Goal: Complete application form: Complete application form

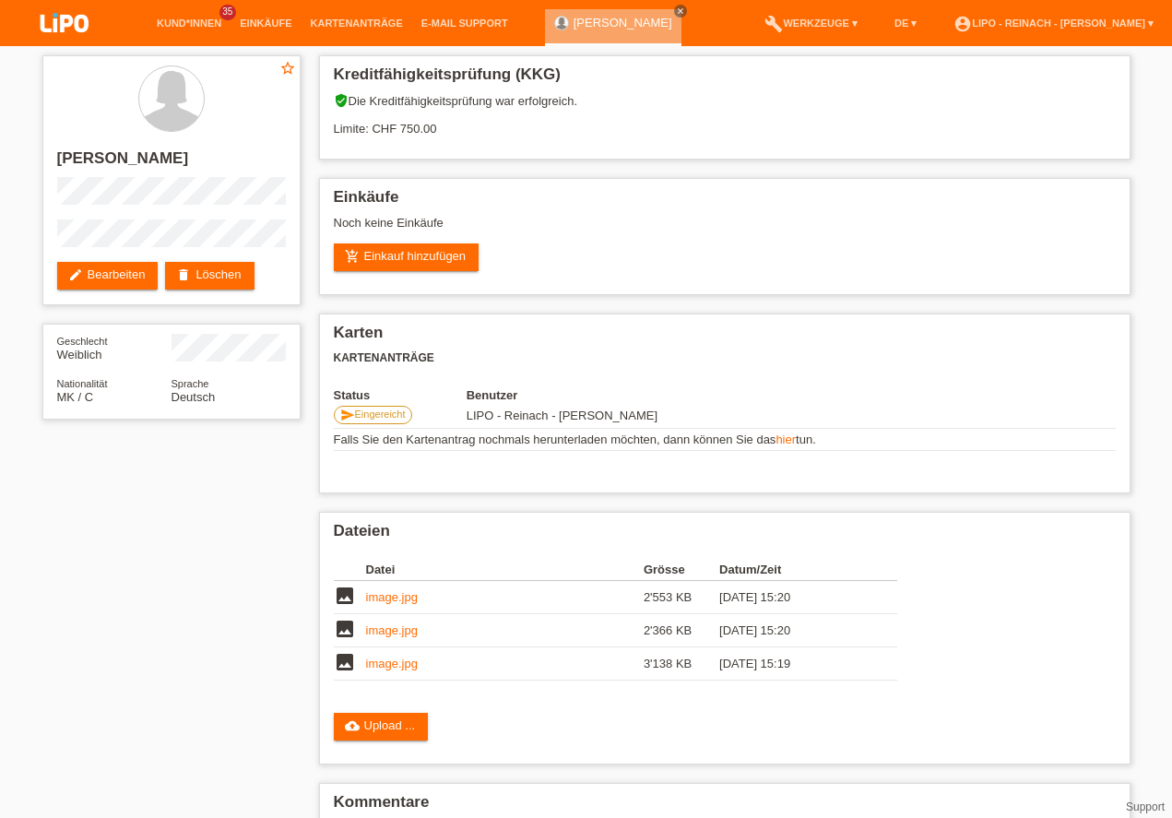
click at [57, 23] on img at bounding box center [64, 24] width 92 height 49
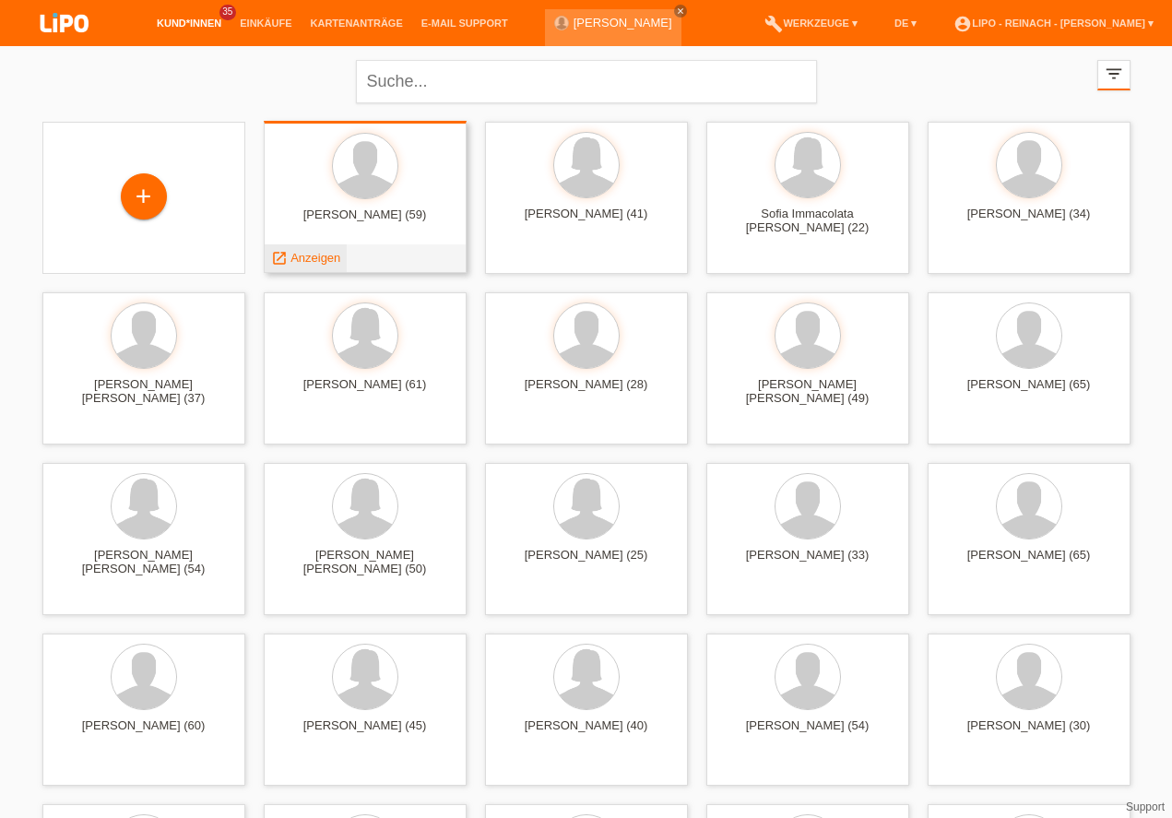
click at [313, 256] on span "Anzeigen" at bounding box center [316, 258] width 50 height 14
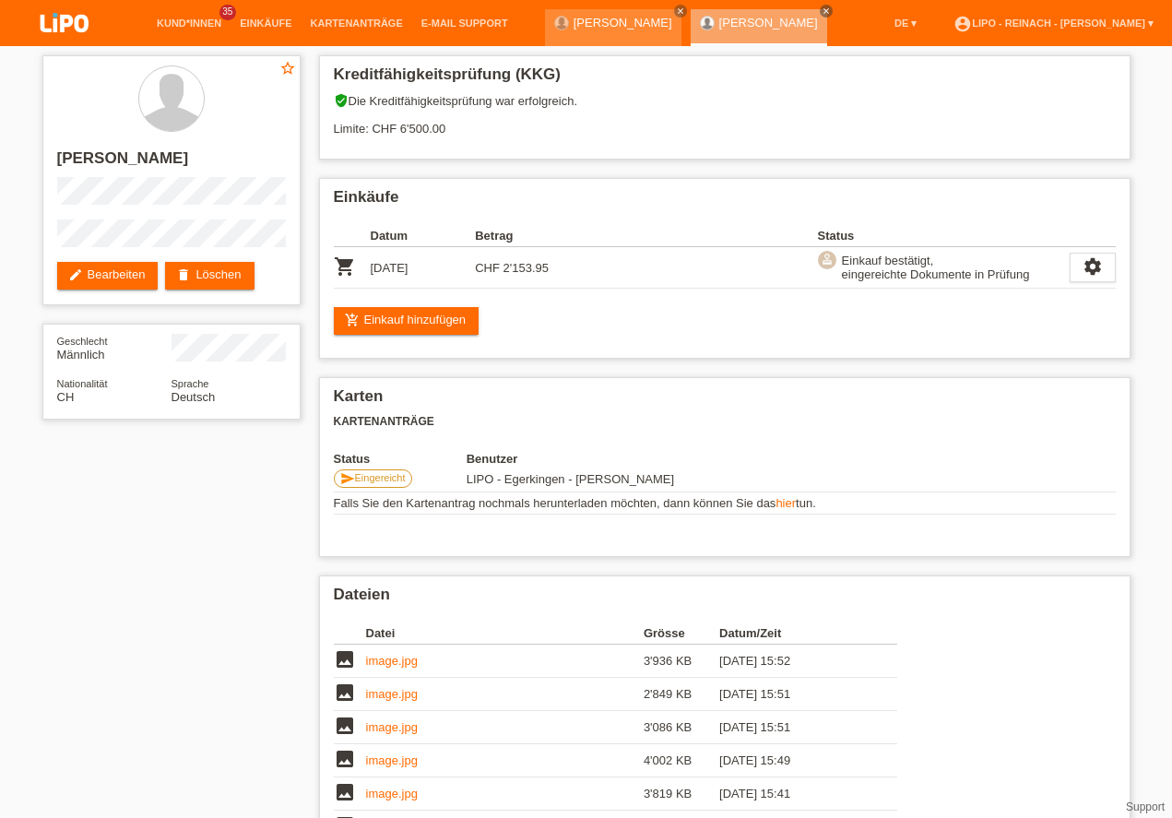
click at [74, 15] on img at bounding box center [64, 24] width 92 height 49
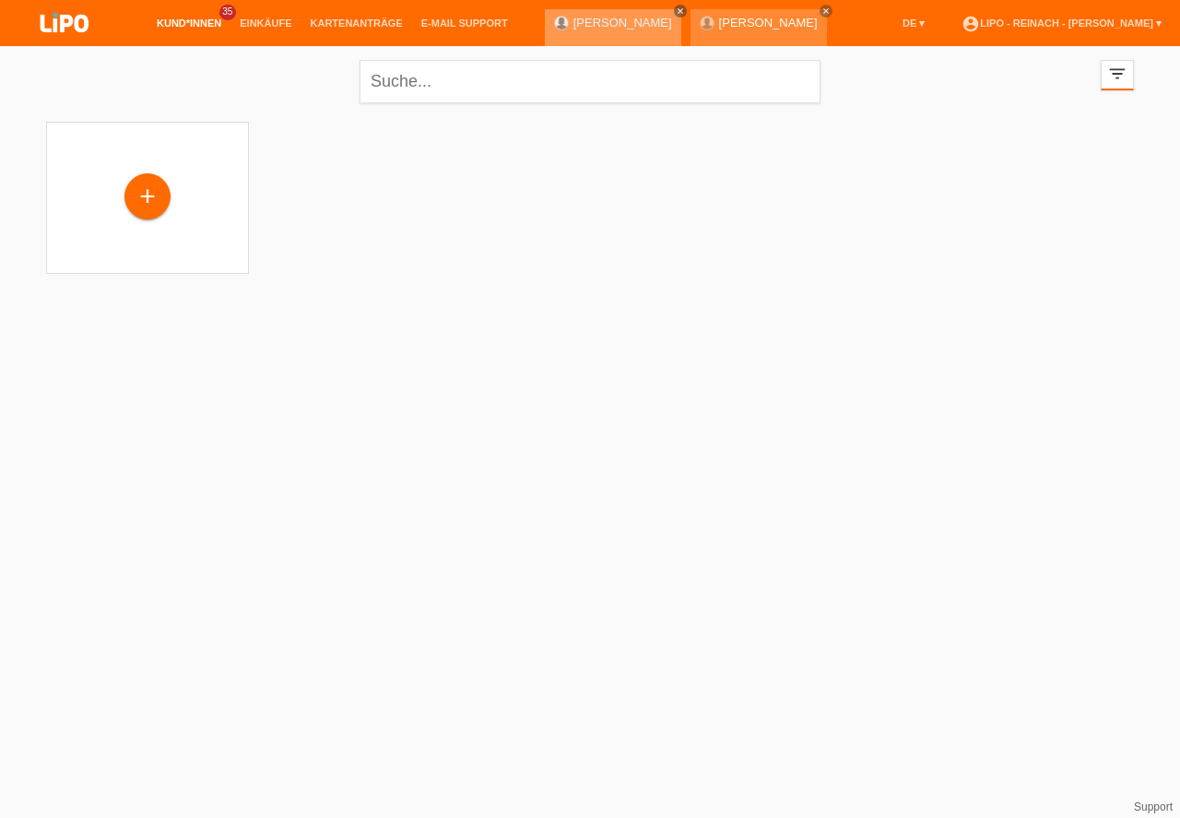
click at [822, 13] on icon "close" at bounding box center [826, 10] width 9 height 9
click at [822, 10] on icon "close" at bounding box center [826, 10] width 9 height 9
click at [159, 201] on div "+" at bounding box center [147, 196] width 44 height 31
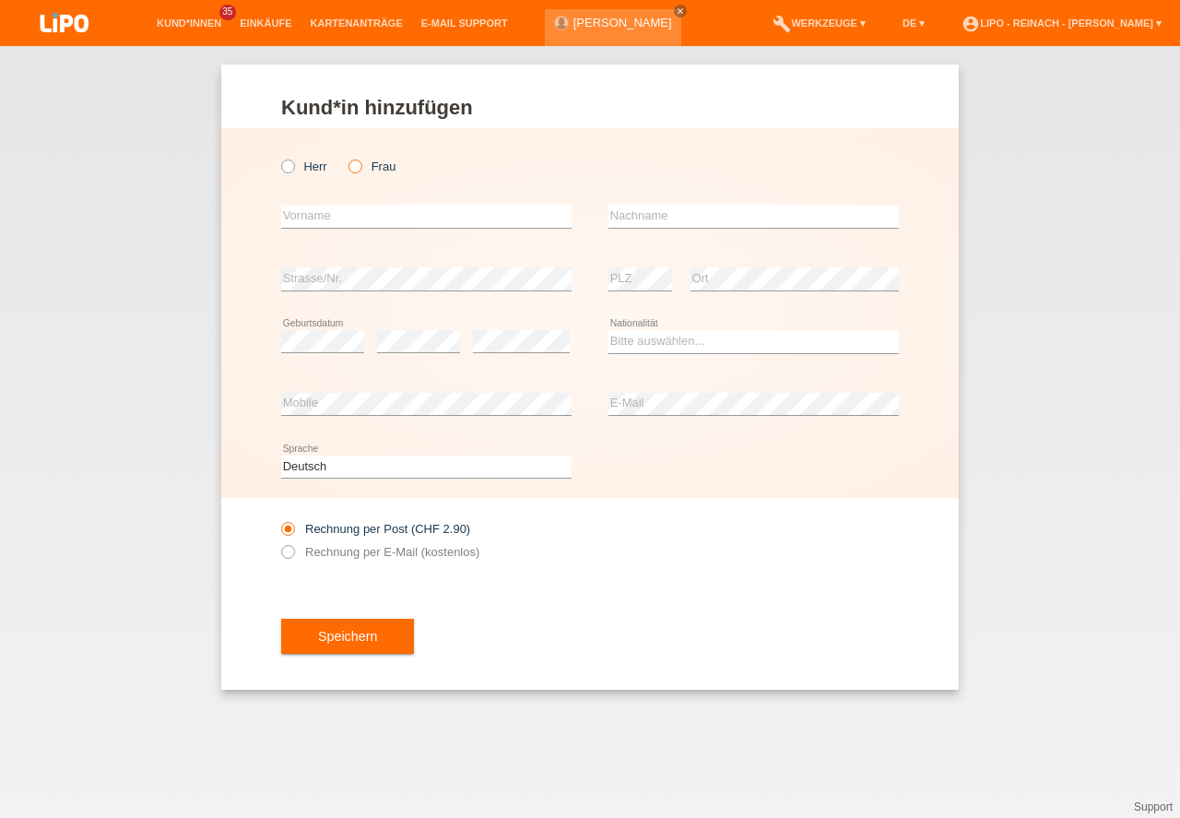
click at [346, 157] on icon at bounding box center [346, 157] width 0 height 0
click at [360, 165] on input "Frau" at bounding box center [355, 166] width 12 height 12
radio input "true"
click at [338, 216] on input "text" at bounding box center [426, 216] width 291 height 23
type input "m"
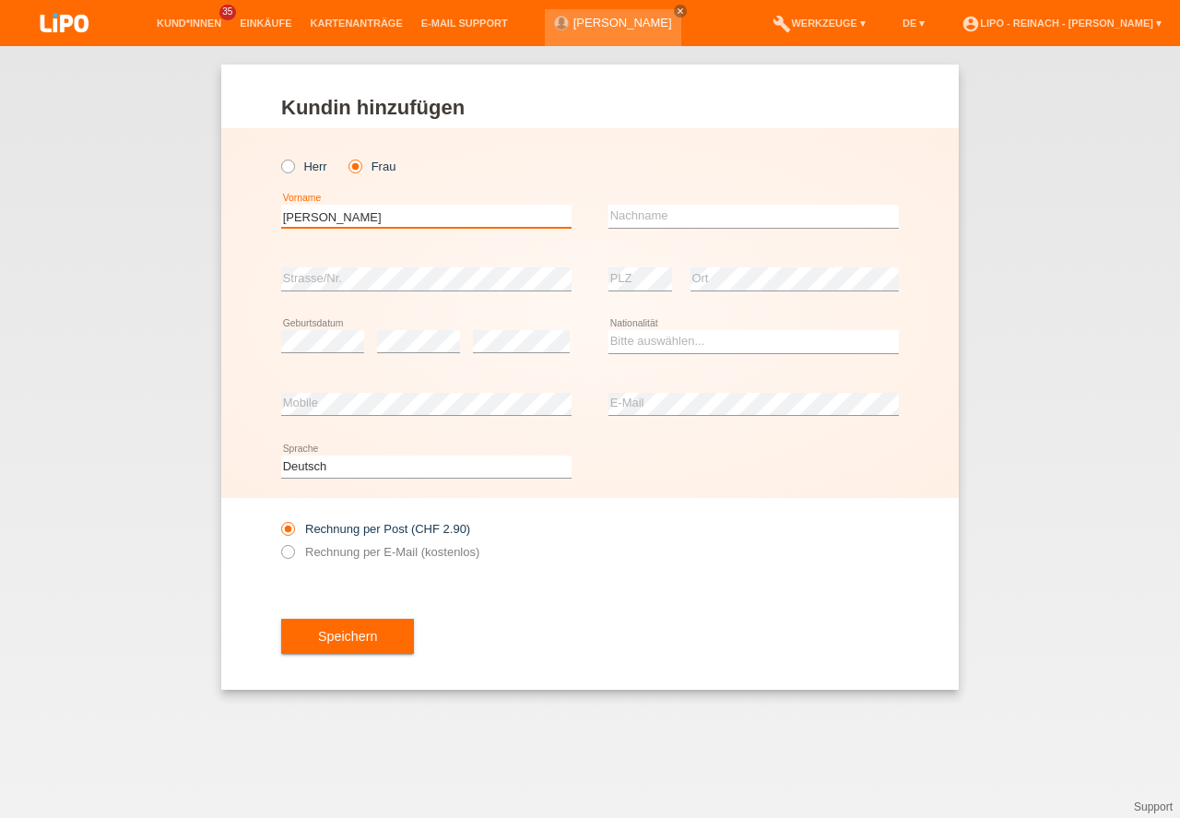
type input "[PERSON_NAME]"
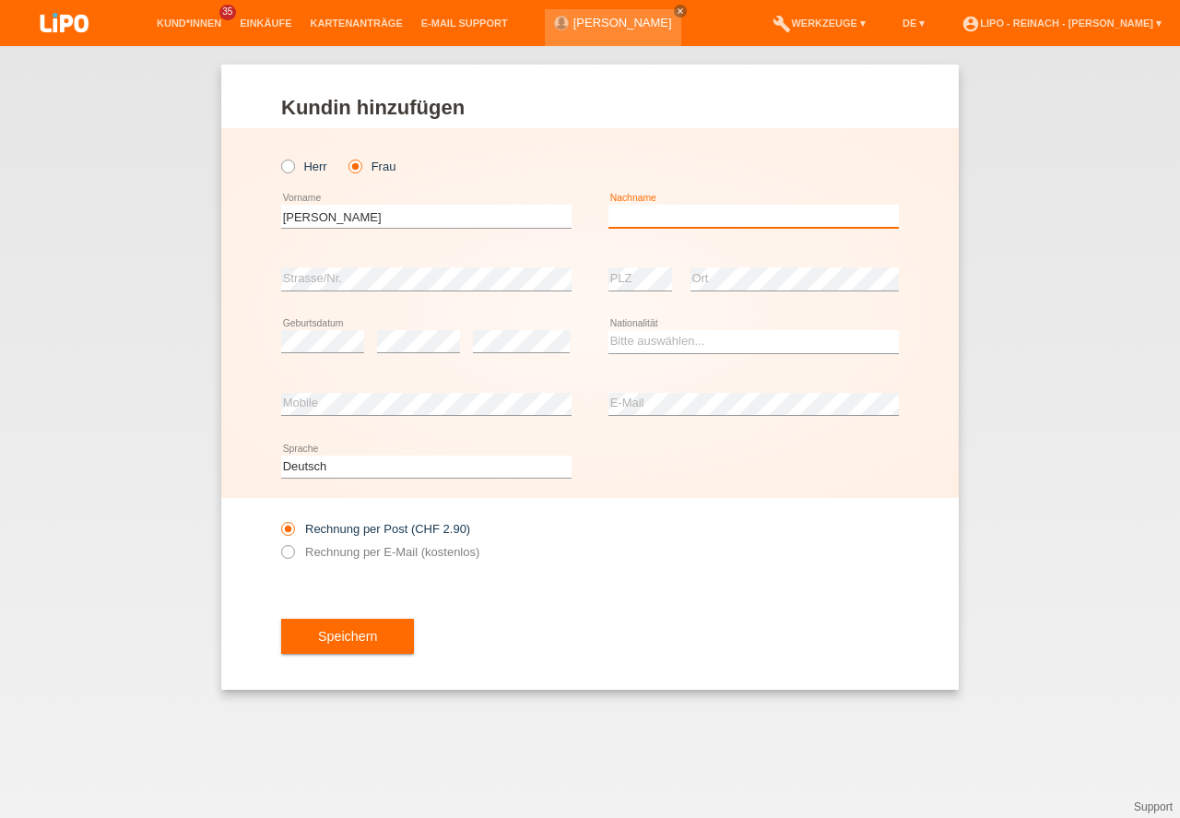
click at [681, 219] on input "text" at bounding box center [754, 216] width 291 height 23
type input "Kämpfer"
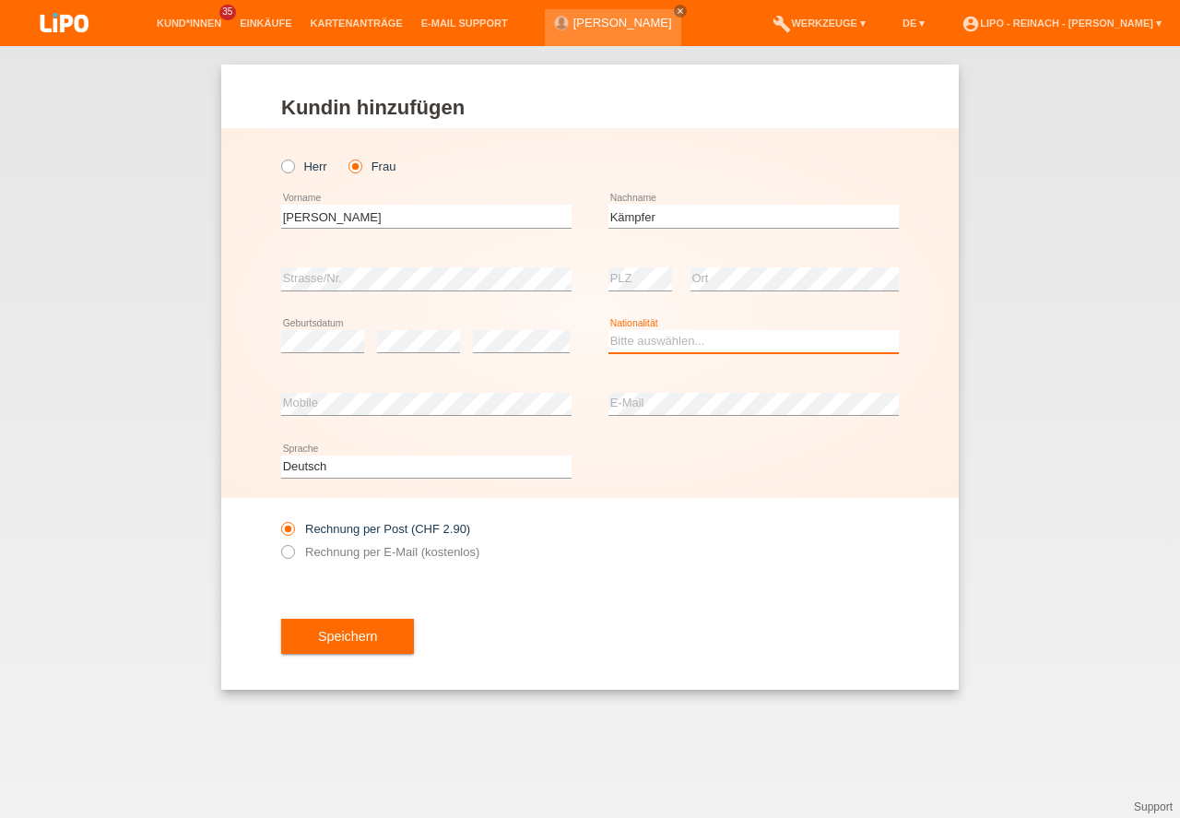
click at [634, 338] on select "Bitte auswählen... Schweiz Deutschland Liechtenstein Österreich ------------ Af…" at bounding box center [754, 341] width 291 height 22
click at [0, 0] on option "Deutschland" at bounding box center [0, 0] width 0 height 0
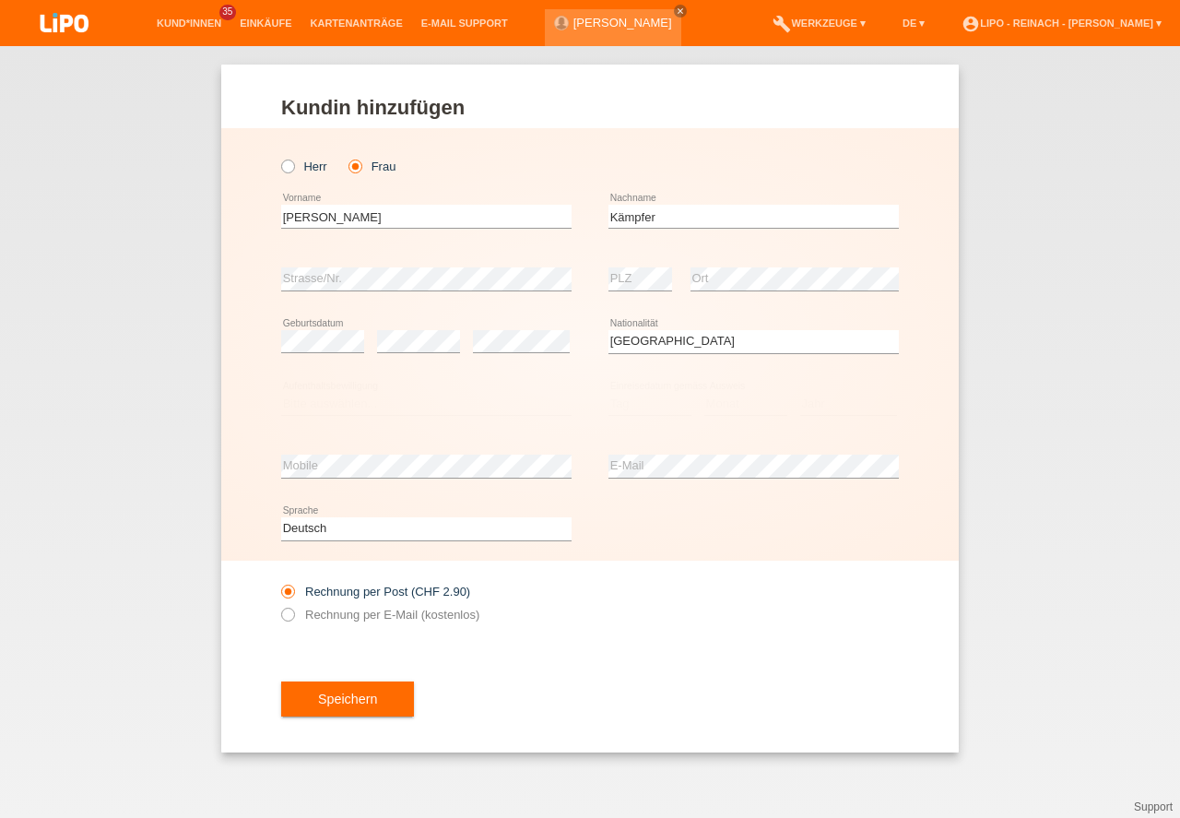
click at [636, 373] on div "Bitte auswählen... Schweiz Deutschland Liechtenstein Österreich ------------ Af…" at bounding box center [754, 342] width 291 height 63
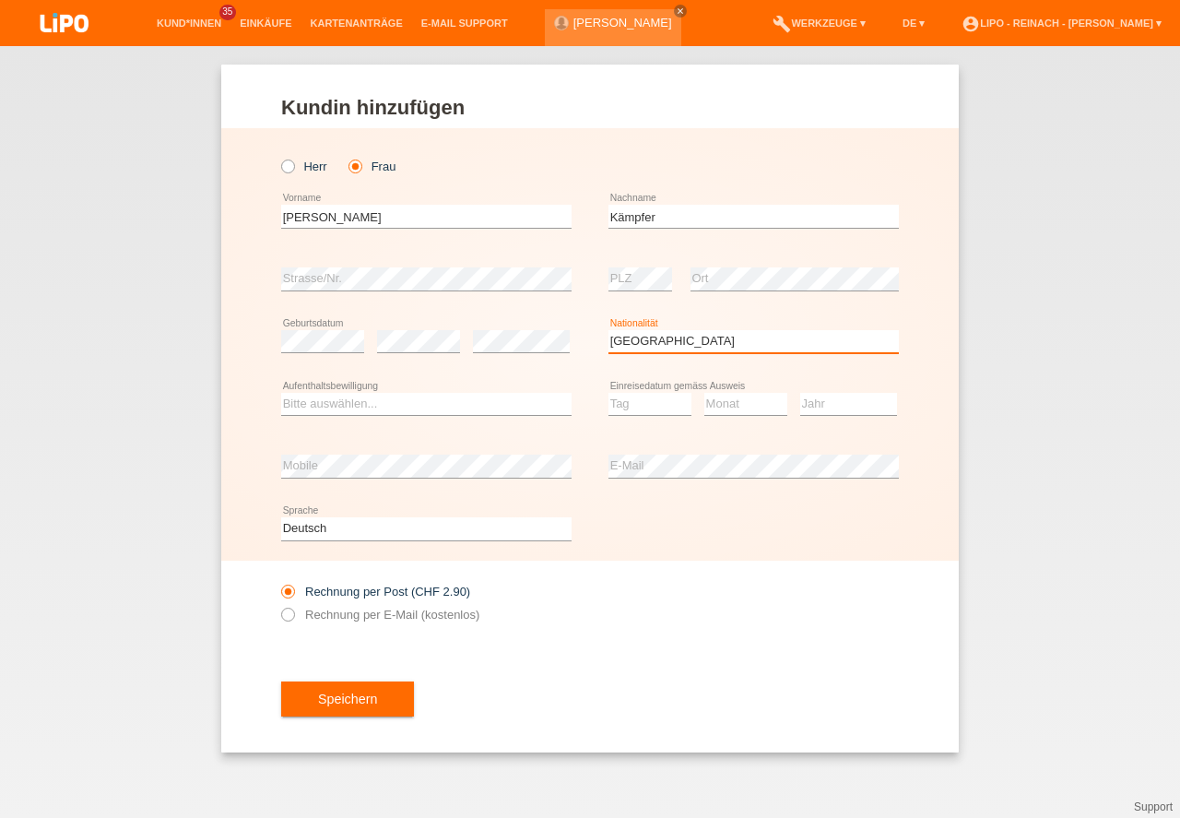
click at [648, 343] on select "Bitte auswählen... Schweiz Deutschland Liechtenstein Österreich ------------ Af…" at bounding box center [754, 341] width 291 height 22
select select "CH"
click at [0, 0] on option "[GEOGRAPHIC_DATA]" at bounding box center [0, 0] width 0 height 0
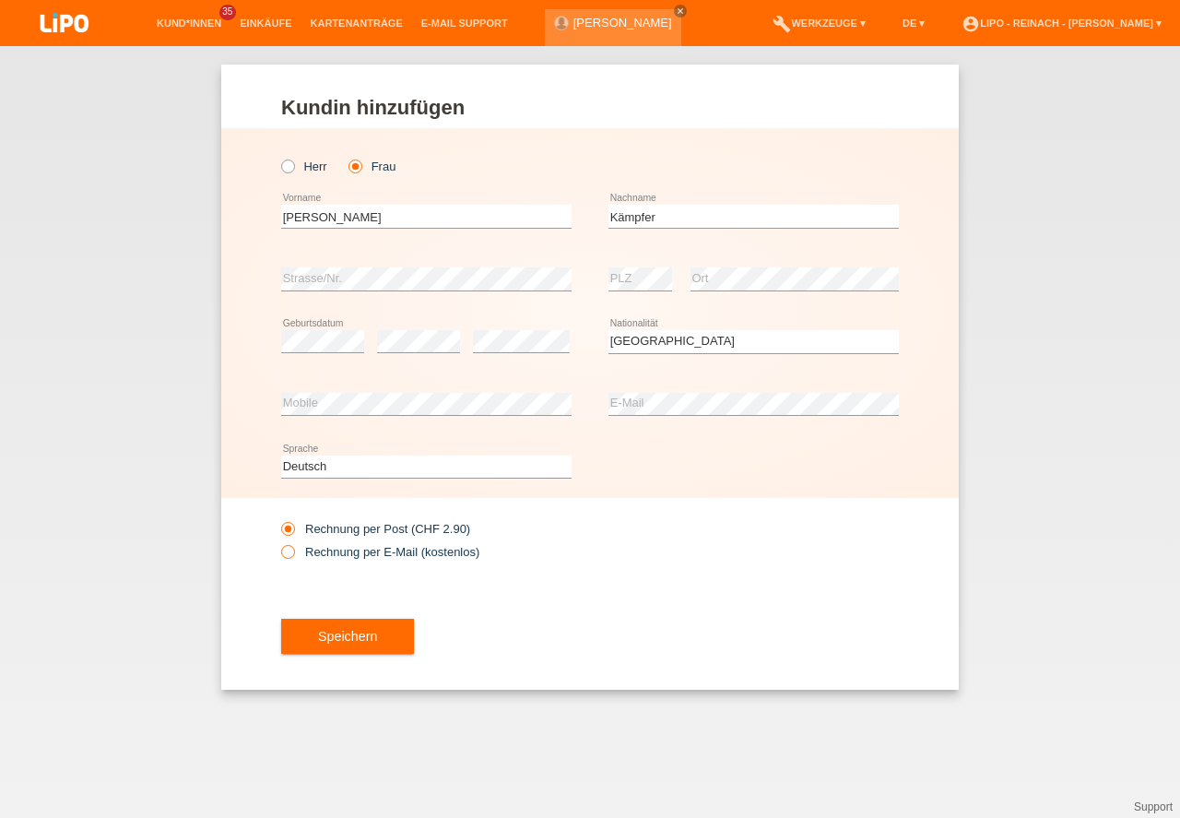
click at [279, 542] on icon at bounding box center [279, 542] width 0 height 0
click at [288, 551] on input "Rechnung per E-Mail (kostenlos)" at bounding box center [287, 556] width 12 height 23
radio input "true"
click at [382, 640] on button "Speichern" at bounding box center [347, 636] width 133 height 35
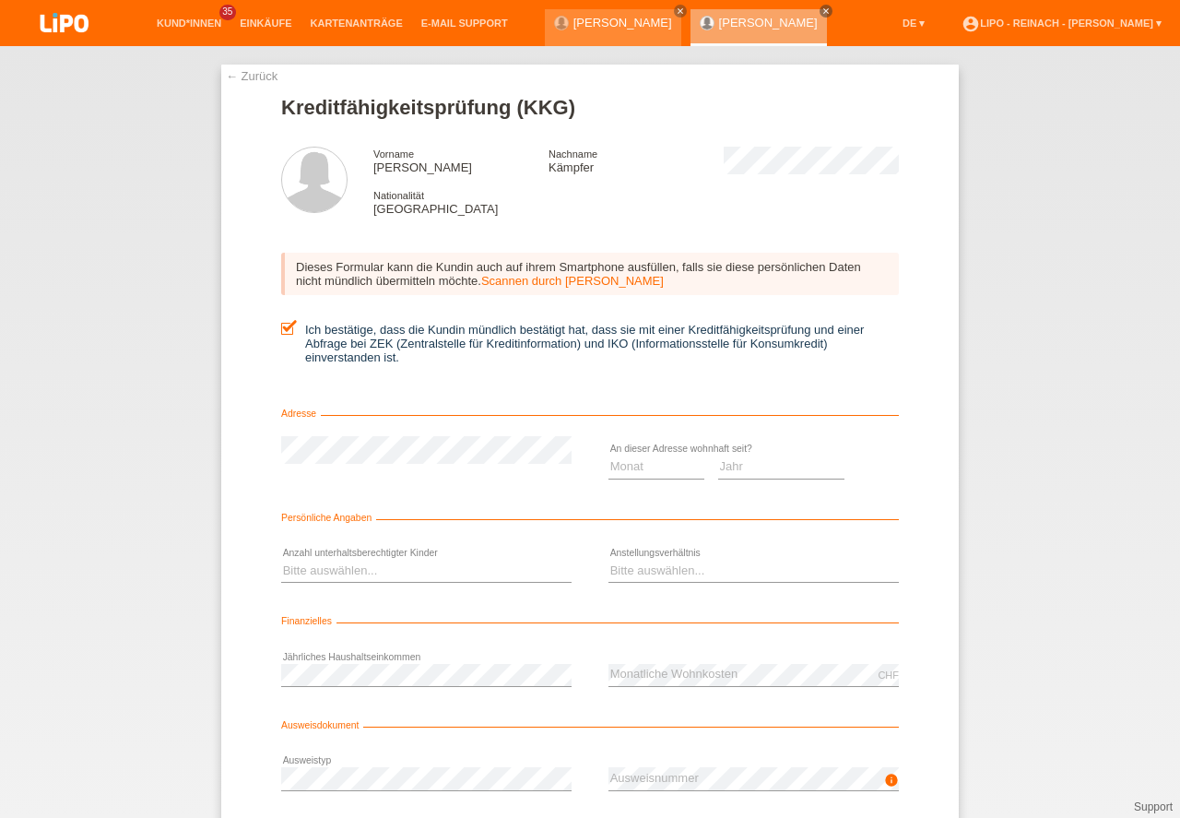
click at [643, 463] on select "Monat 01 02 03 04 05 06 07 08 09 10" at bounding box center [657, 467] width 96 height 22
select select "01"
click at [0, 0] on option "01" at bounding box center [0, 0] width 0 height 0
click at [764, 472] on select "Jahr 2025 2024 2023 2022 2021 2020 2019 2018 2017 2016 2015 2014 2013 2012 2011…" at bounding box center [781, 467] width 127 height 22
click at [764, 471] on select "Jahr 2025 2024 2023 2022 2021 2020 2019 2018 2017 2016 2015 2014 2013 2012 2011…" at bounding box center [781, 467] width 127 height 22
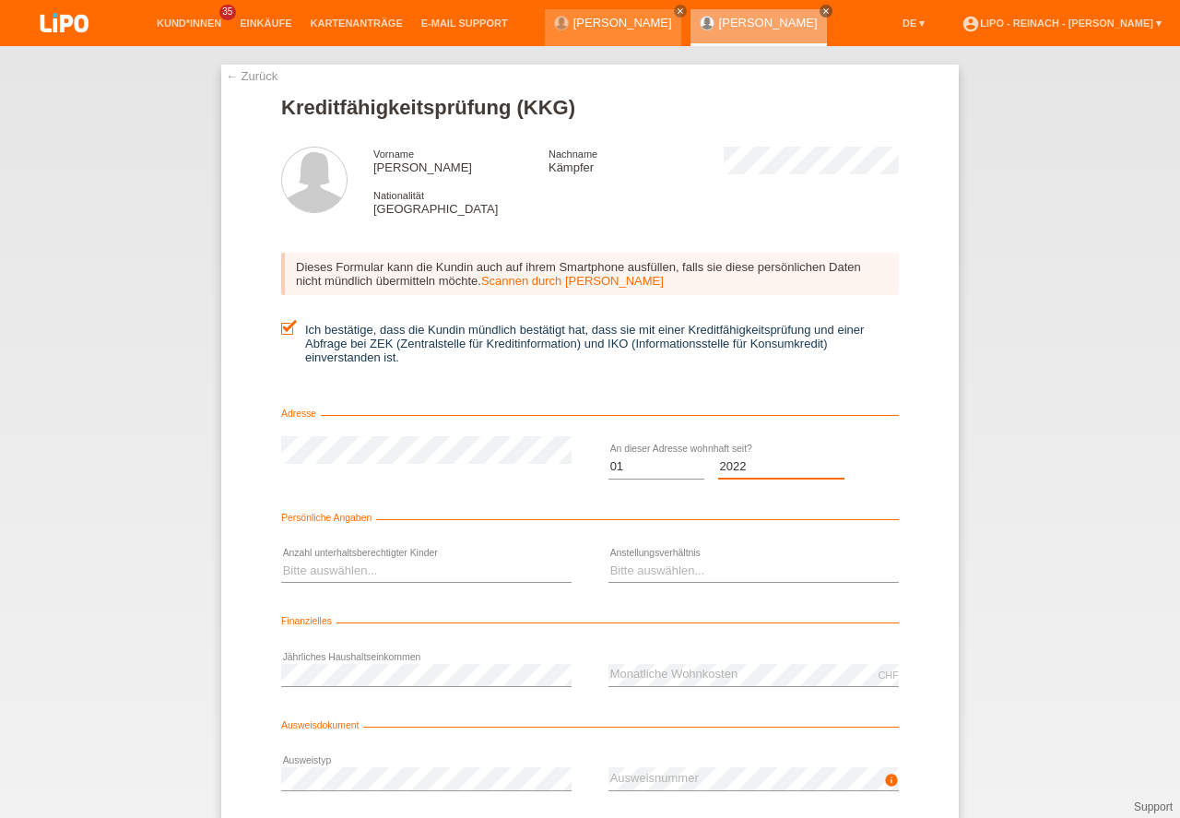
select select "2022"
click at [351, 575] on select "Bitte auswählen... 0 1 2 3 4 5 6 7 8 9" at bounding box center [426, 571] width 291 height 22
select select "2"
click at [0, 0] on option "2" at bounding box center [0, 0] width 0 height 0
click at [669, 563] on select "Bitte auswählen... Unbefristet Befristet Lehrling/Student Pensioniert Nicht arb…" at bounding box center [754, 571] width 291 height 22
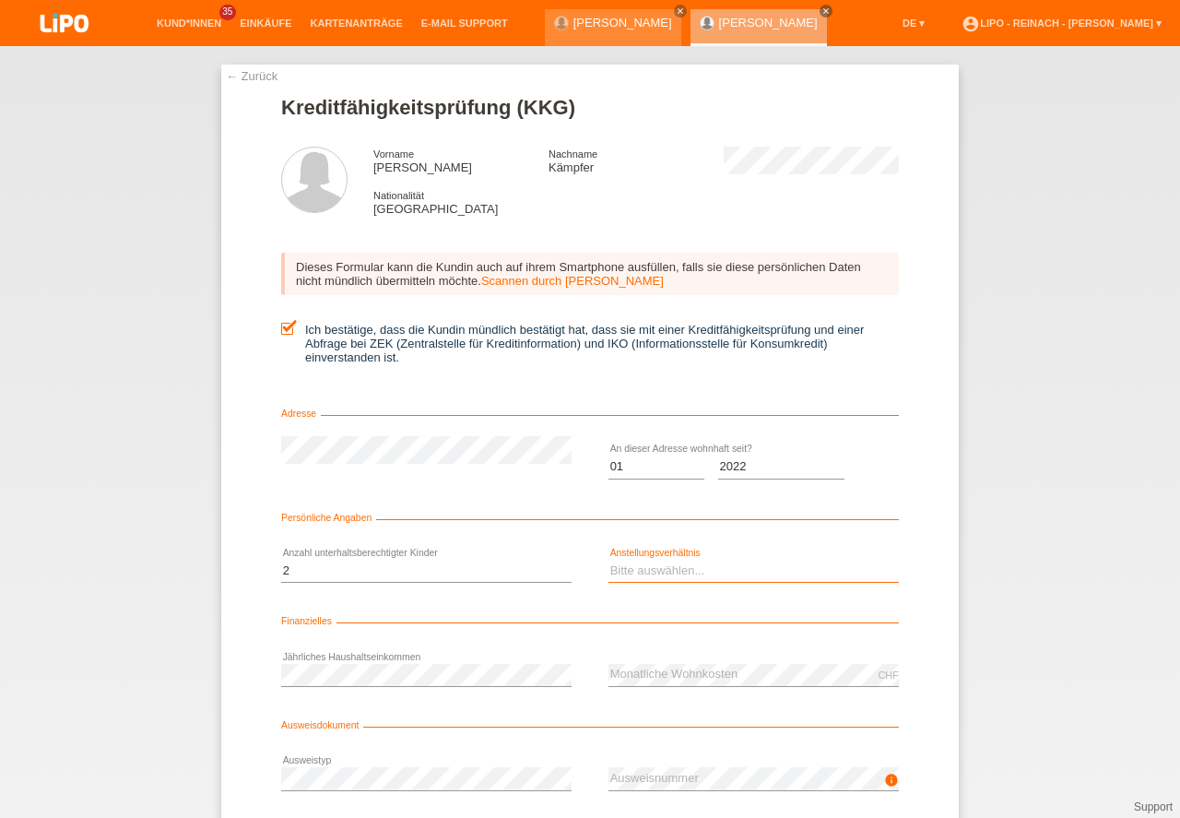
select select "UNLIMITED"
click at [0, 0] on option "Unbefristet" at bounding box center [0, 0] width 0 height 0
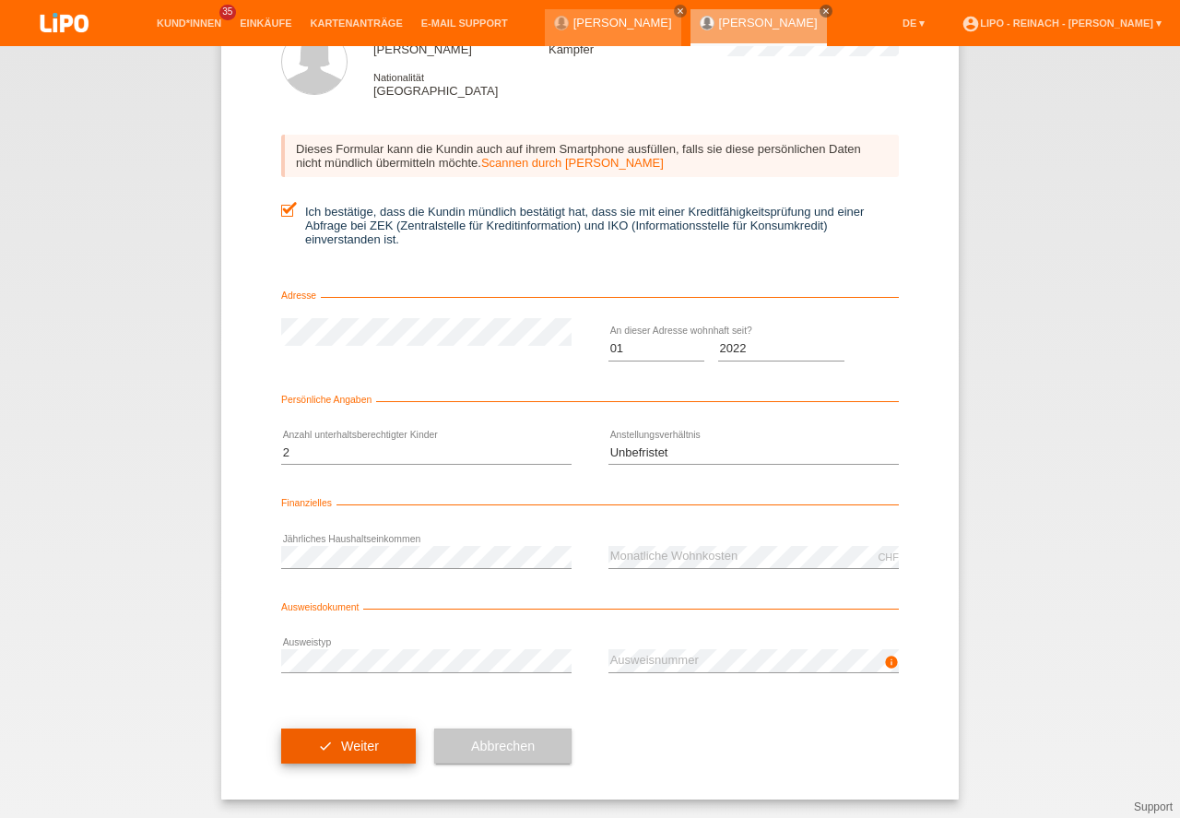
click at [366, 729] on button "check Weiter" at bounding box center [348, 746] width 135 height 35
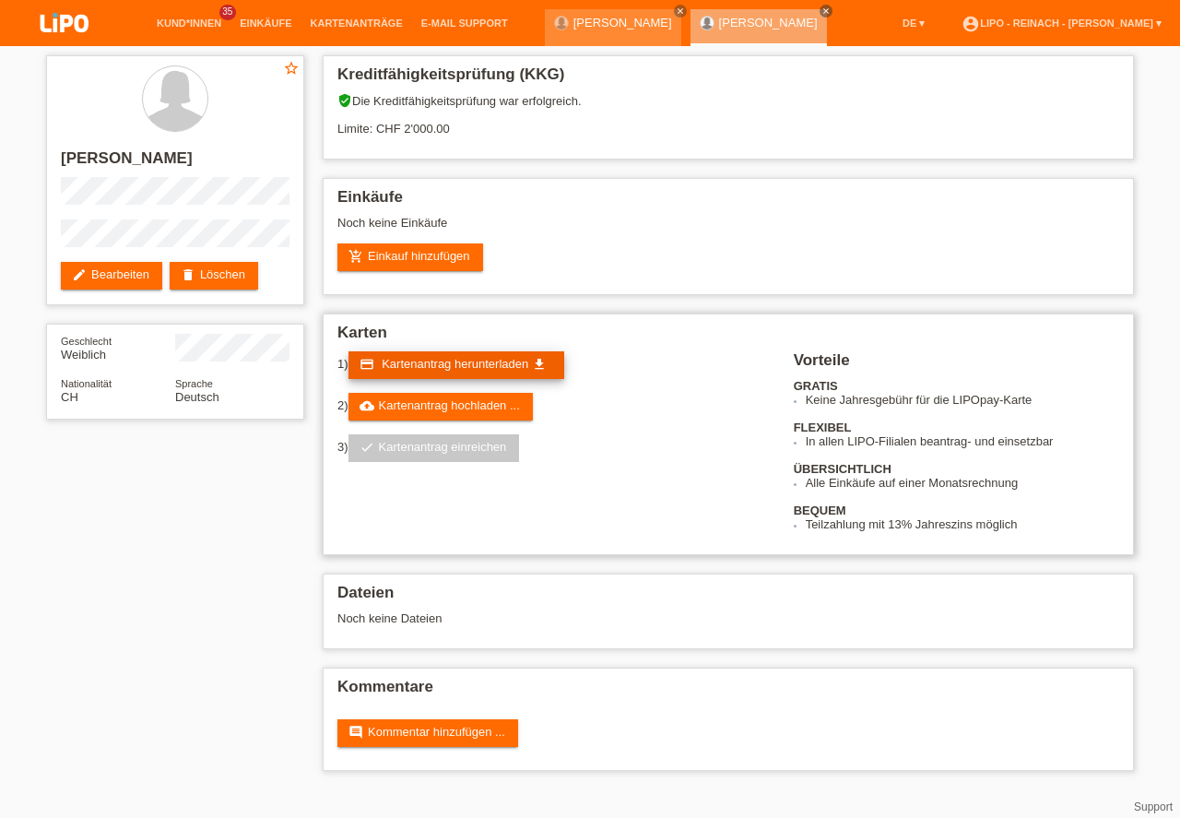
click at [447, 353] on link "credit_card Kartenantrag herunterladen get_app" at bounding box center [457, 365] width 216 height 28
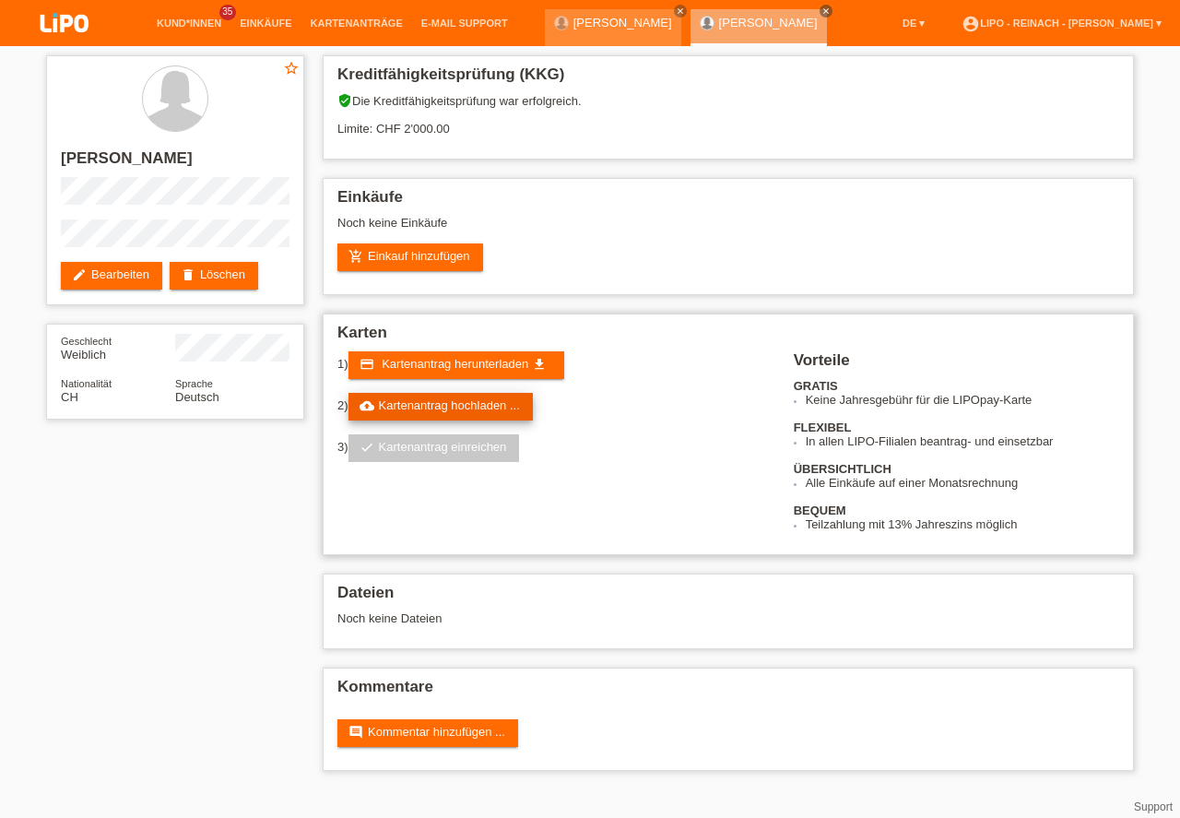
click at [459, 406] on link "cloud_upload Kartenantrag hochladen ..." at bounding box center [441, 407] width 184 height 28
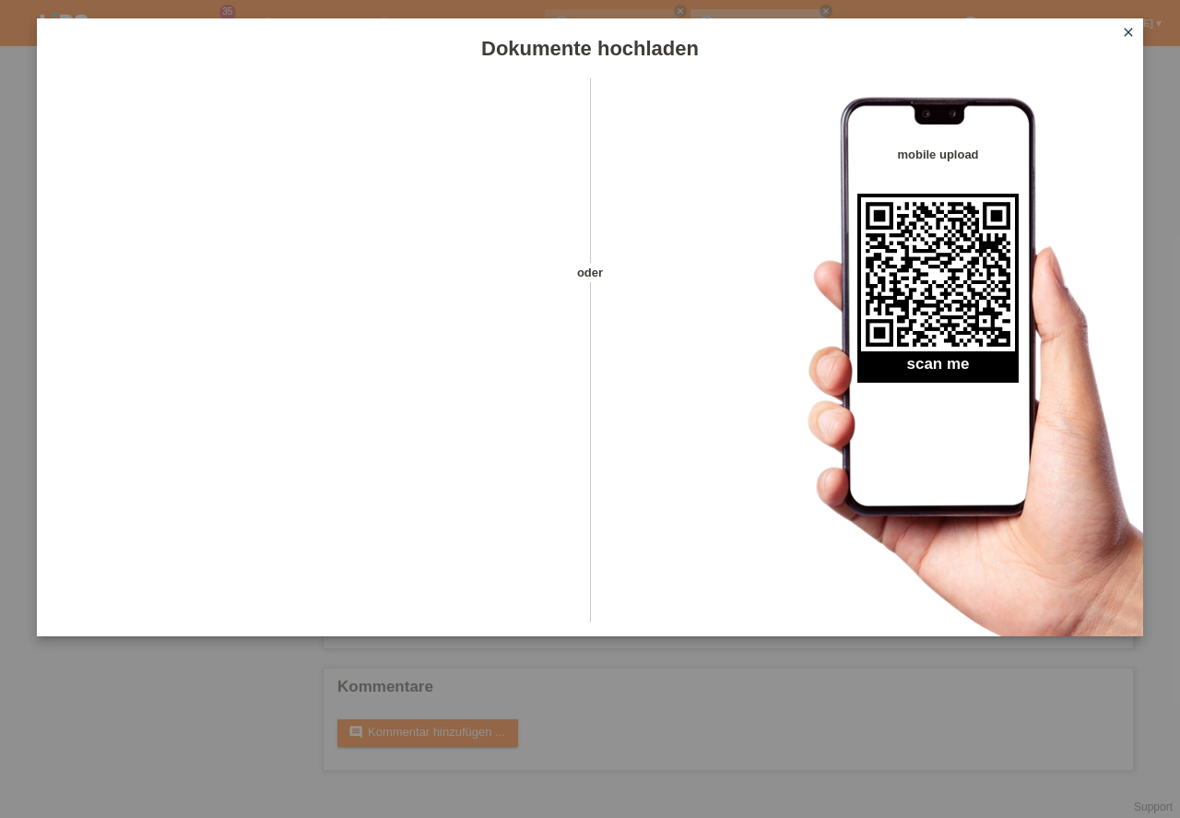
click at [1132, 32] on icon "close" at bounding box center [1128, 32] width 15 height 15
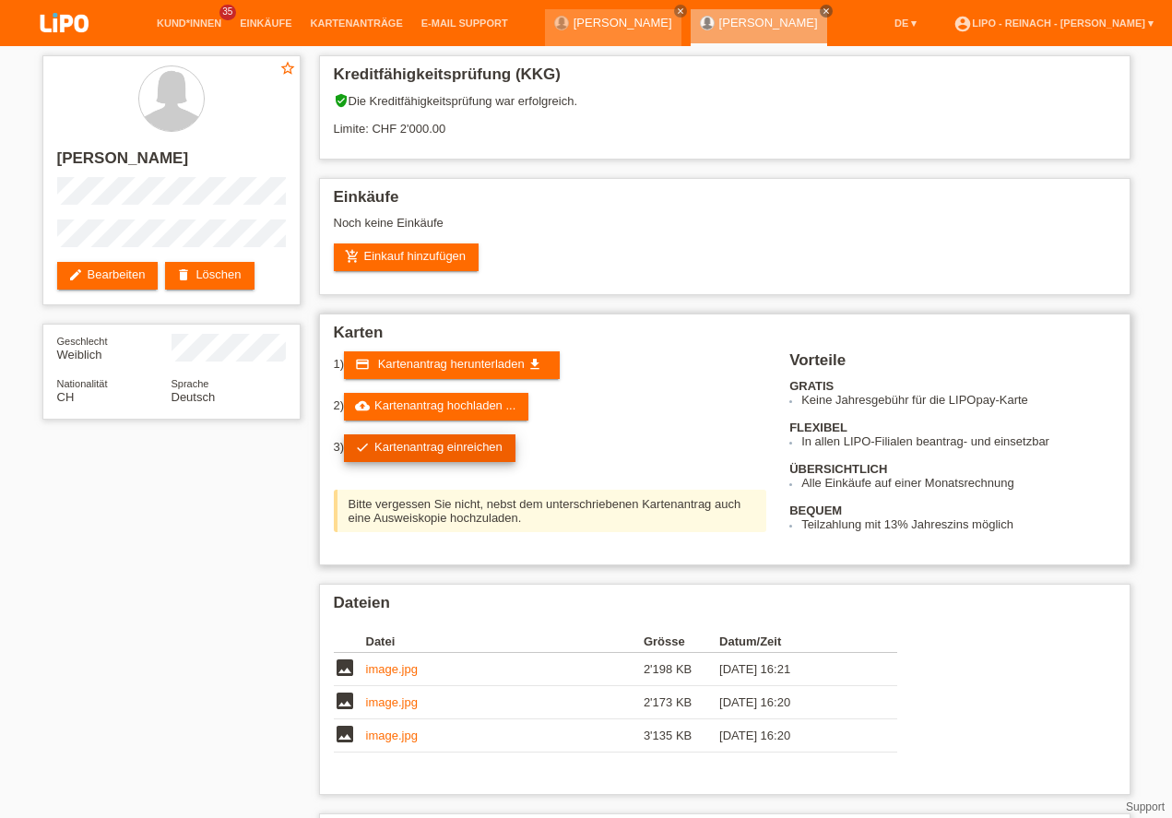
click at [445, 449] on link "check Kartenantrag einreichen" at bounding box center [430, 448] width 172 height 28
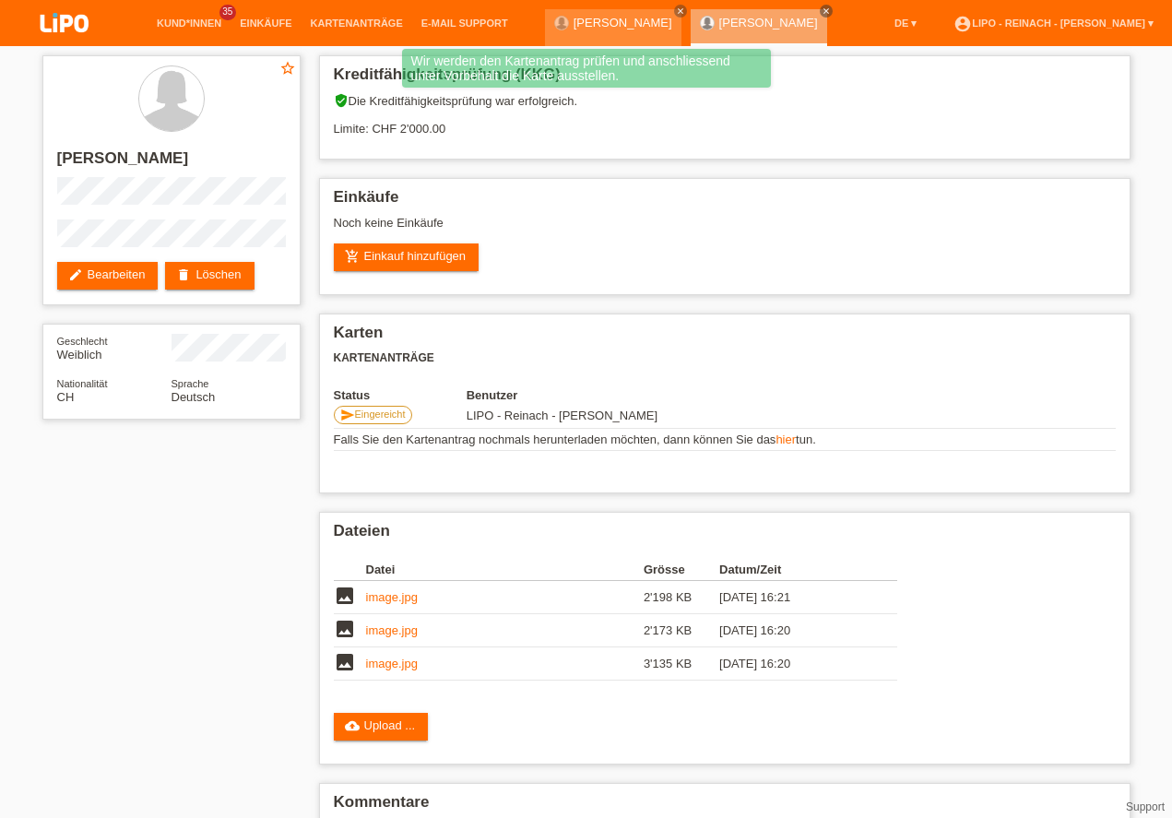
click at [67, 21] on img at bounding box center [64, 24] width 92 height 49
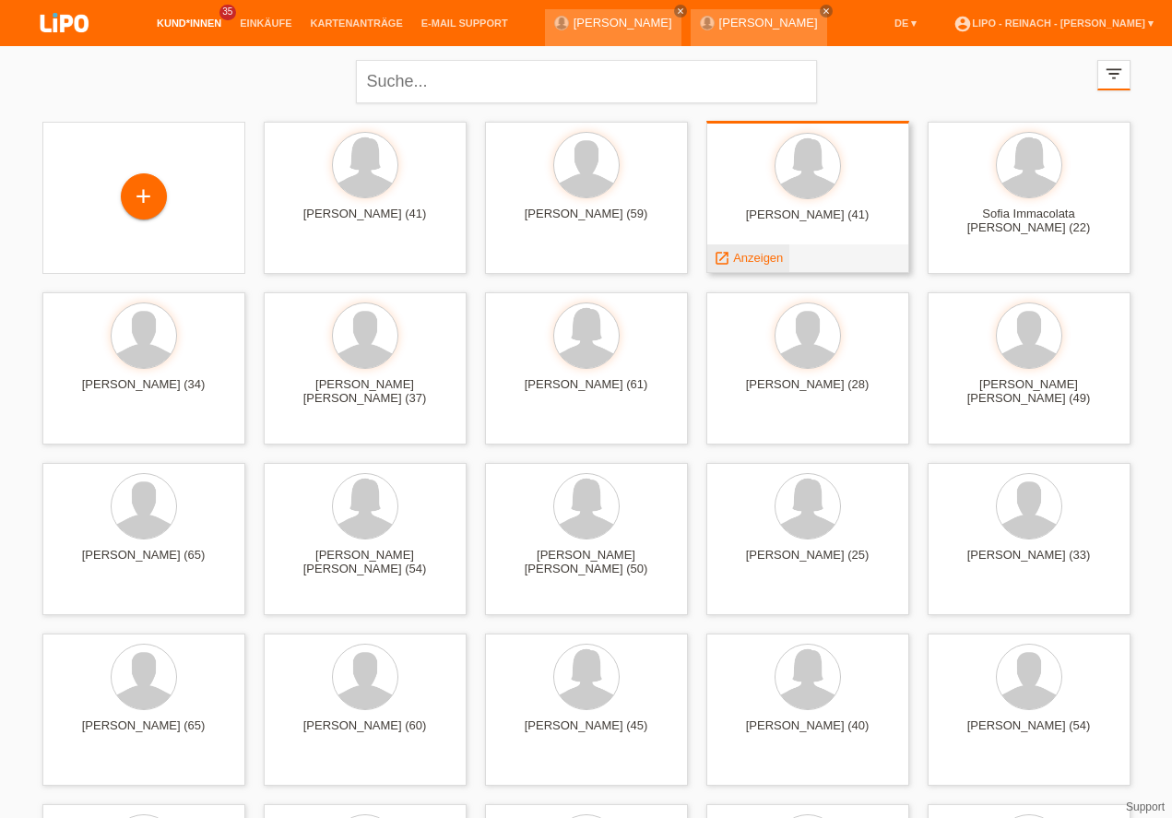
click at [759, 259] on span "Anzeigen" at bounding box center [758, 258] width 50 height 14
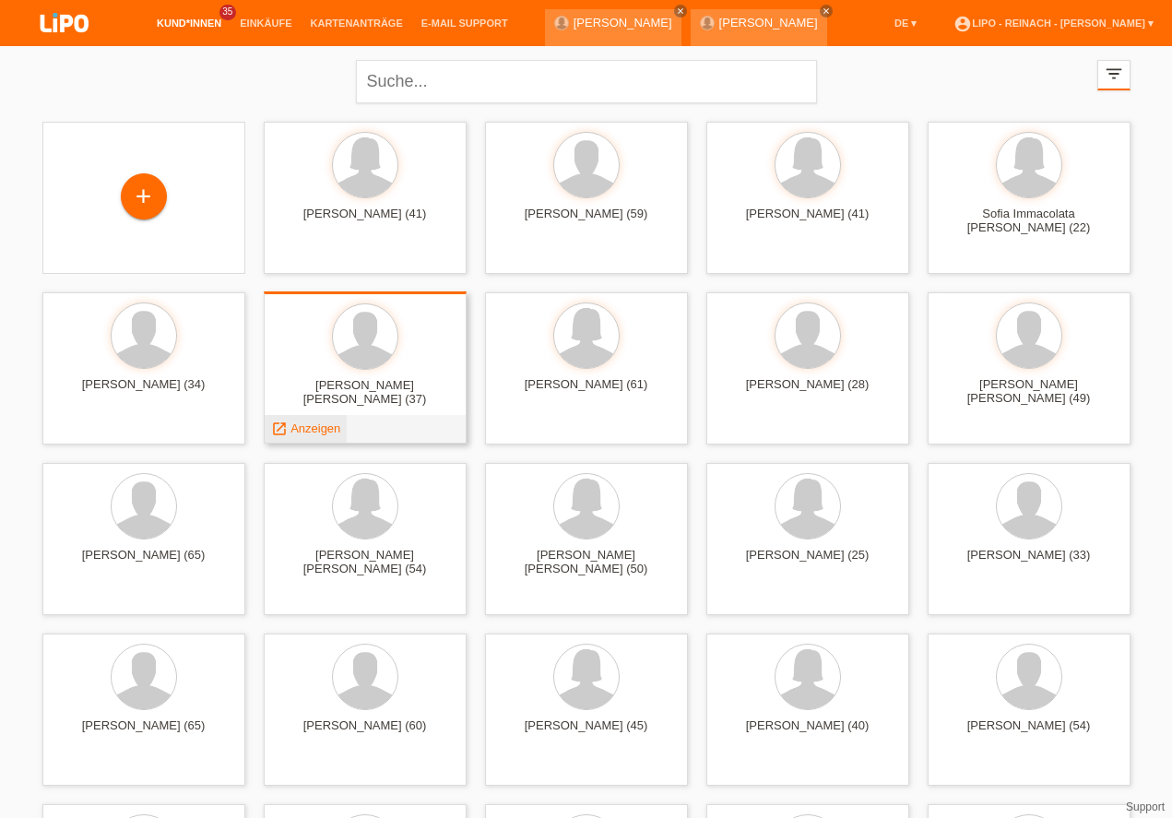
click at [309, 430] on span "Anzeigen" at bounding box center [316, 428] width 50 height 14
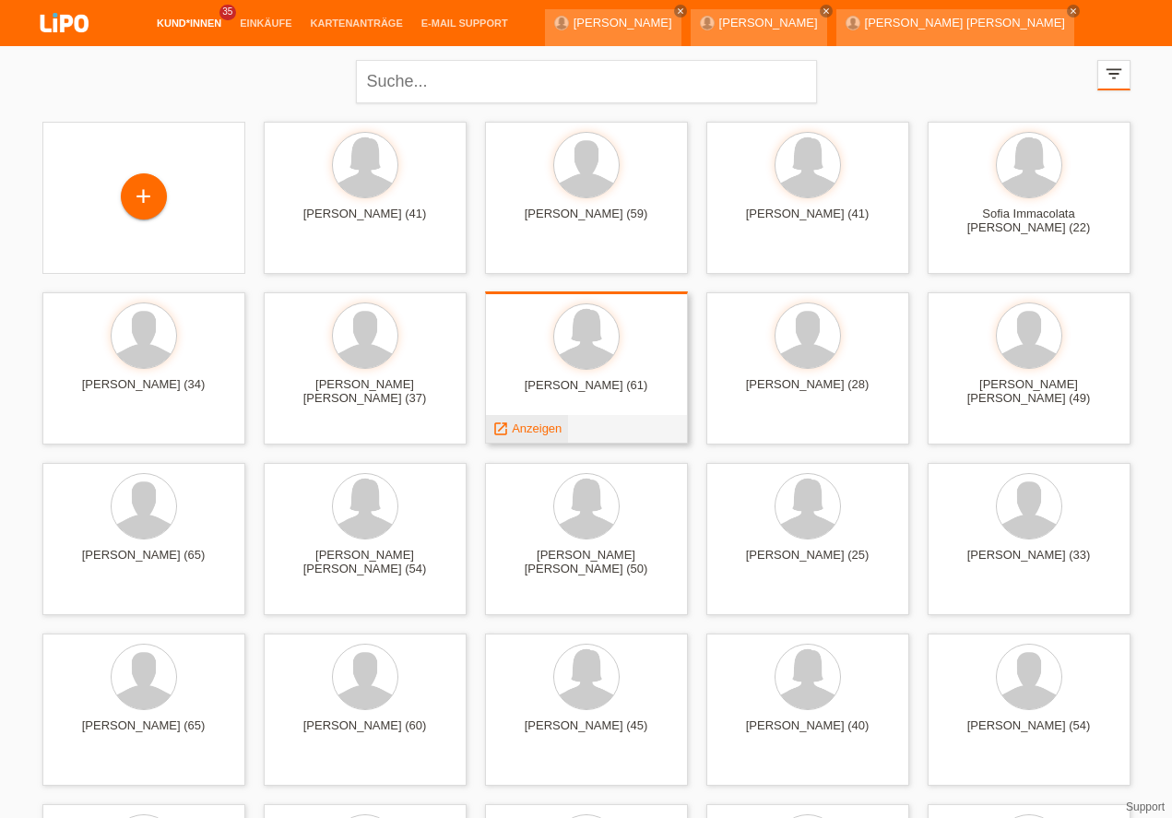
click at [533, 428] on span "Anzeigen" at bounding box center [537, 428] width 50 height 14
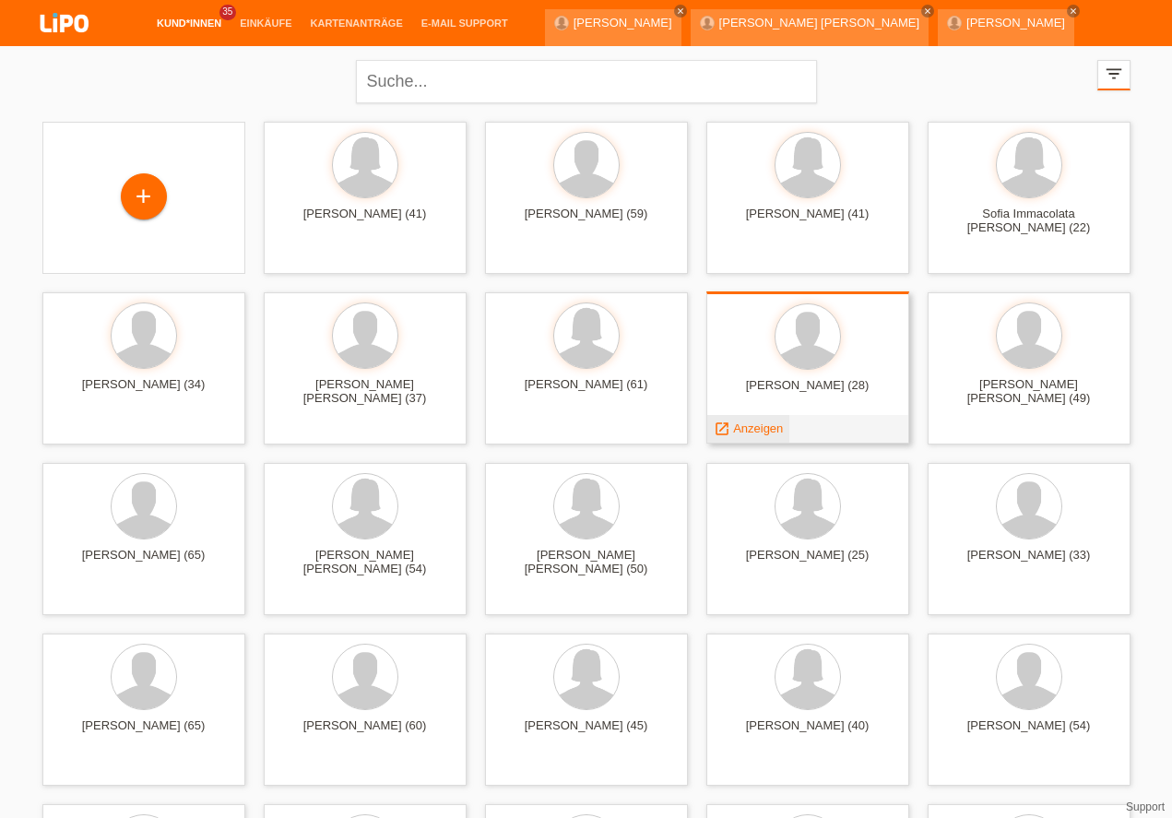
click at [745, 432] on span "Anzeigen" at bounding box center [758, 428] width 50 height 14
click at [743, 432] on span "Anzeigen" at bounding box center [758, 428] width 50 height 14
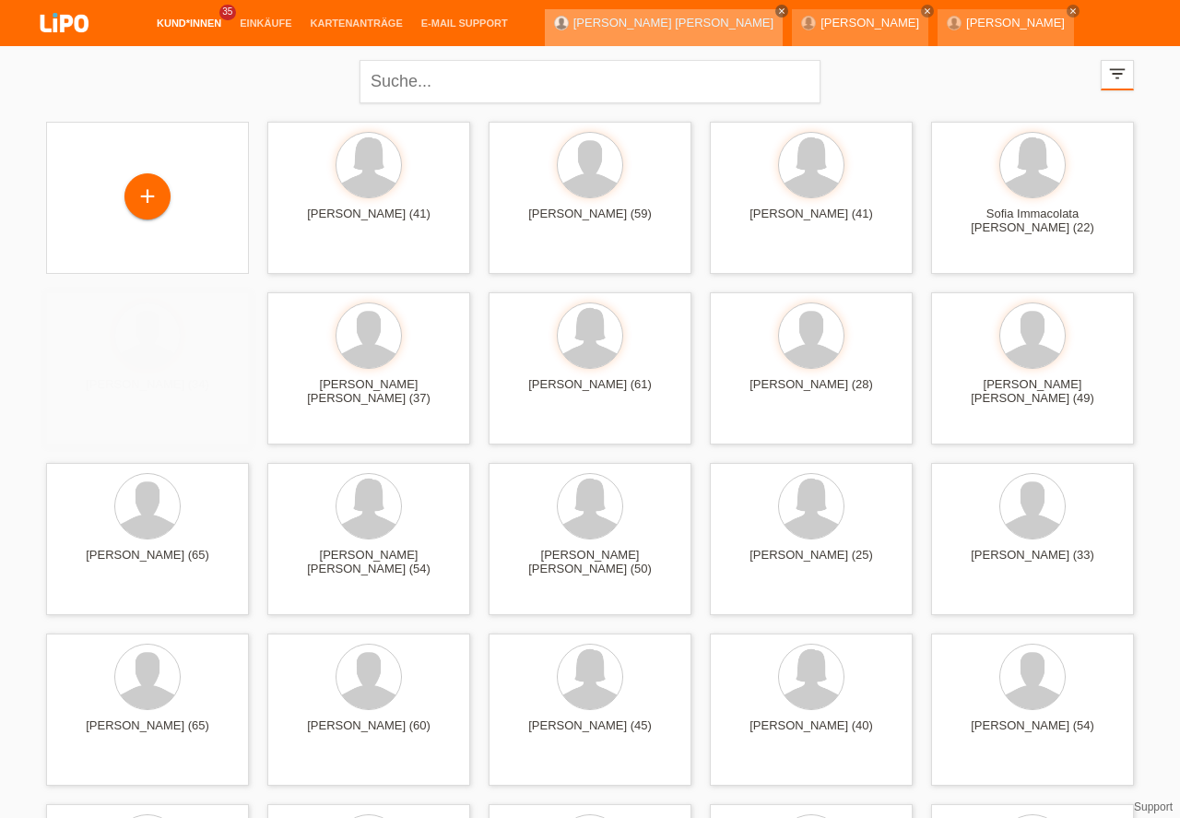
click at [777, 12] on icon "close" at bounding box center [781, 10] width 9 height 9
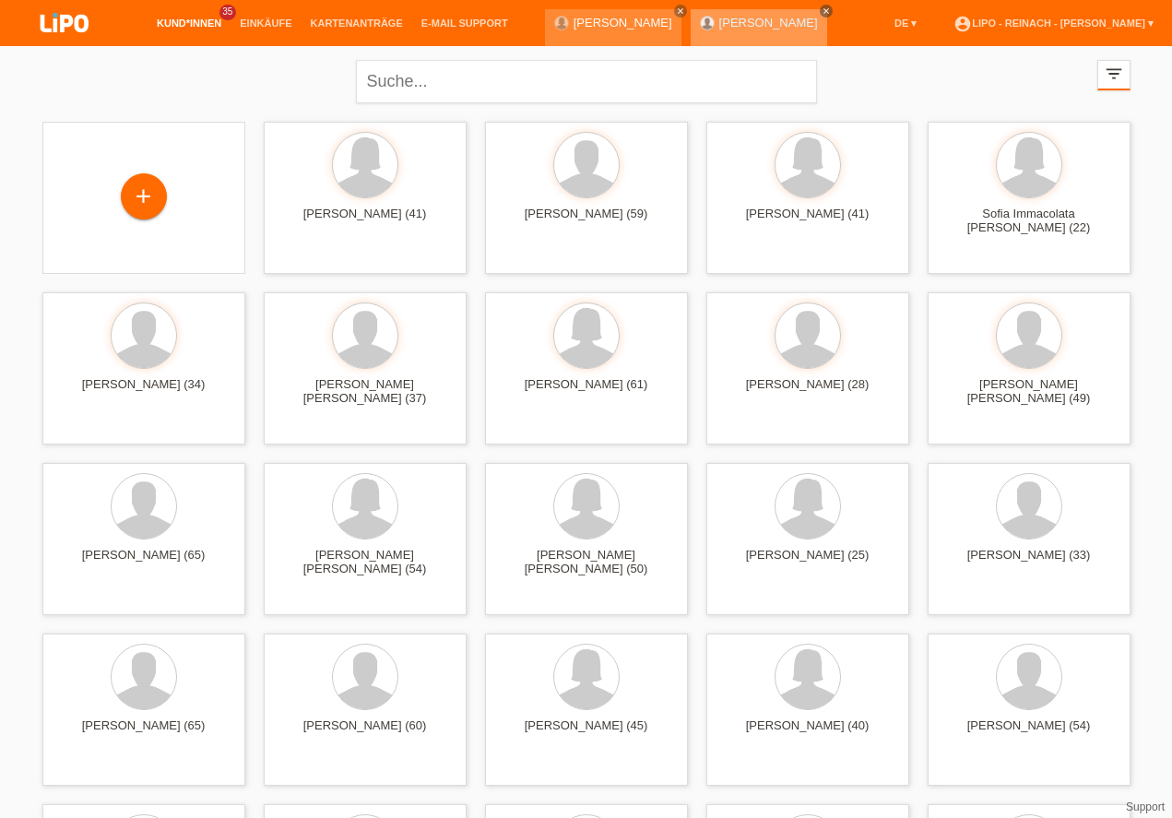
click at [822, 10] on icon "close" at bounding box center [826, 10] width 9 height 9
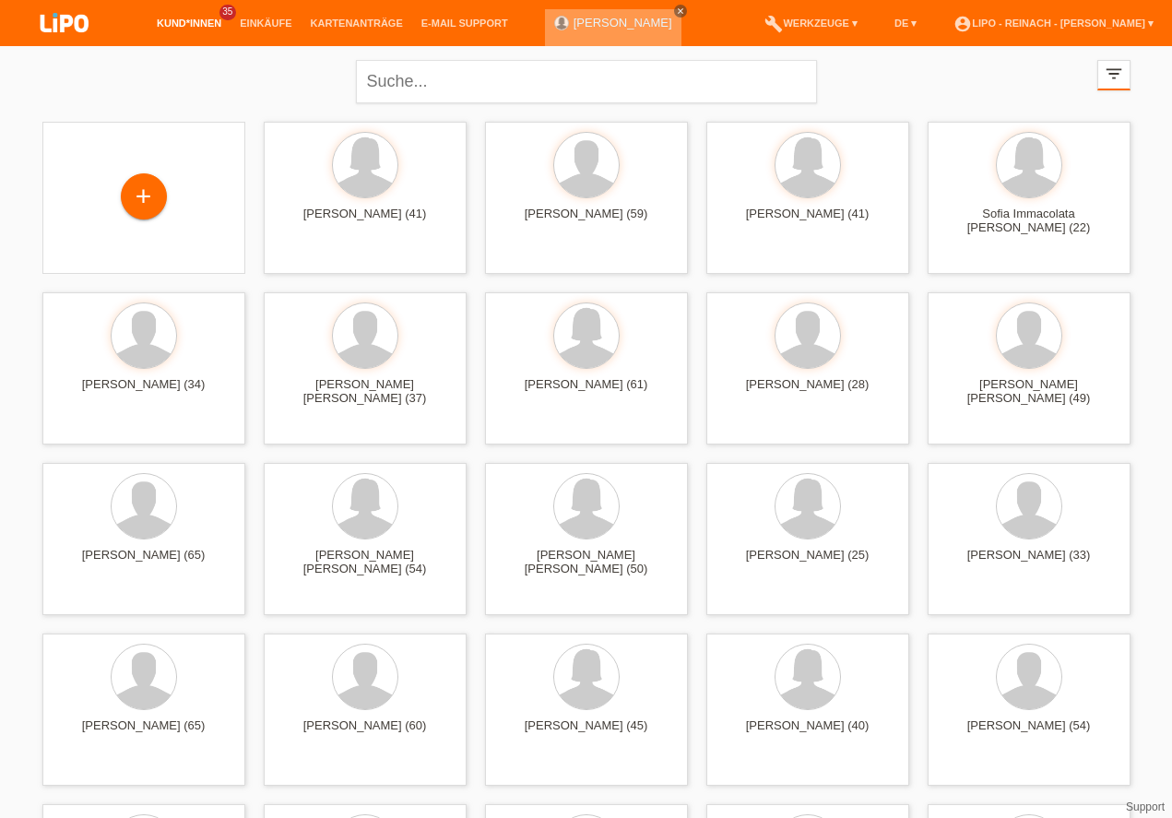
click at [676, 7] on icon "close" at bounding box center [680, 10] width 9 height 9
click at [1105, 29] on link "account_circle LIPO - Reinach - Thomas Bauer ▾" at bounding box center [1053, 23] width 219 height 11
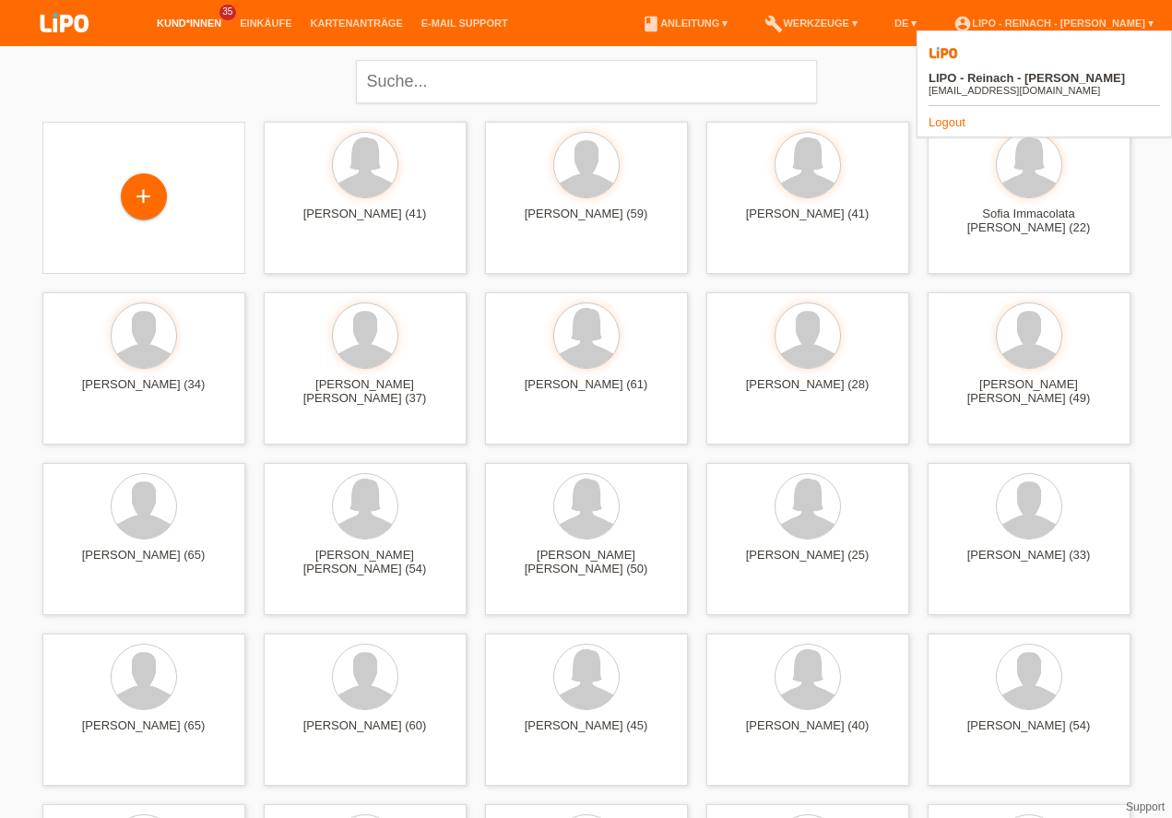
click at [948, 115] on link "Logout" at bounding box center [947, 122] width 37 height 14
